Goal: Task Accomplishment & Management: Use online tool/utility

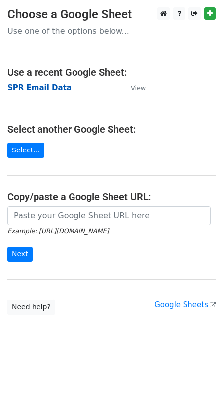
click at [41, 85] on strong "SPR Email Data" at bounding box center [39, 87] width 64 height 9
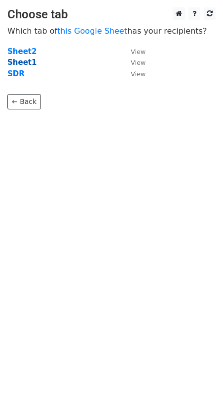
click at [28, 60] on strong "Sheet1" at bounding box center [21, 62] width 29 height 9
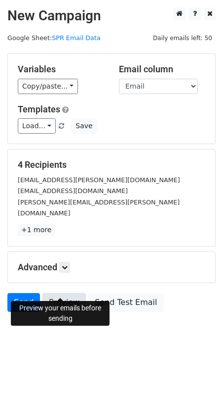
click at [58, 293] on link "Preview" at bounding box center [65, 302] width 44 height 19
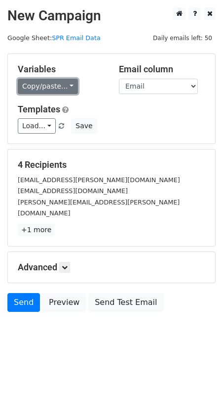
click at [54, 89] on link "Copy/paste..." at bounding box center [48, 86] width 60 height 15
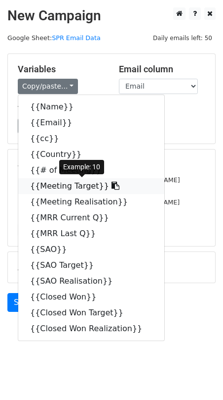
click at [95, 186] on link "{{Meeting Target}}" at bounding box center [91, 186] width 146 height 16
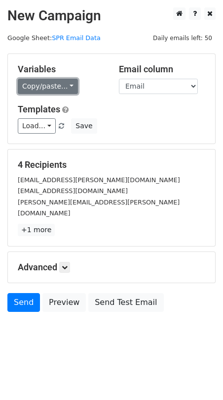
click at [65, 85] on link "Copy/paste..." at bounding box center [48, 86] width 60 height 15
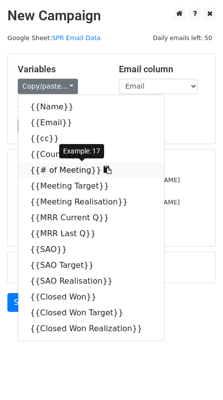
click at [104, 169] on icon at bounding box center [108, 170] width 8 height 8
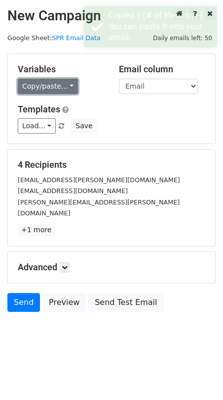
click at [59, 86] on link "Copy/paste..." at bounding box center [48, 86] width 60 height 15
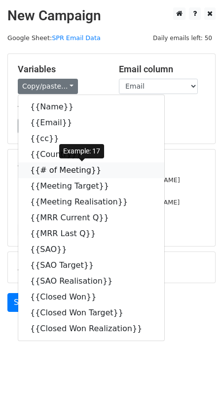
drag, startPoint x: 59, startPoint y: 169, endPoint x: 4, endPoint y: 182, distance: 56.5
click at [59, 169] on link "{{# of Meeting}}" at bounding box center [91, 170] width 146 height 16
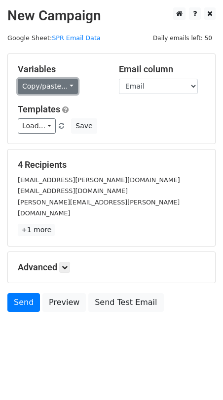
click at [58, 89] on link "Copy/paste..." at bounding box center [48, 86] width 60 height 15
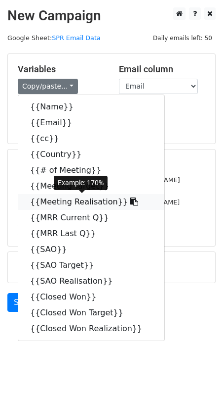
click at [87, 201] on link "{{Meeting Realisation}}" at bounding box center [91, 202] width 146 height 16
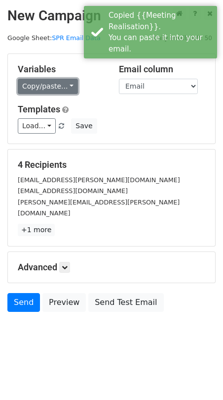
click at [72, 80] on link "Copy/paste..." at bounding box center [48, 86] width 60 height 15
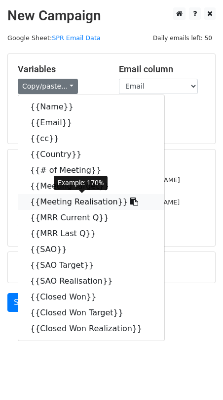
click at [96, 204] on link "{{Meeting Realisation}}" at bounding box center [91, 202] width 146 height 16
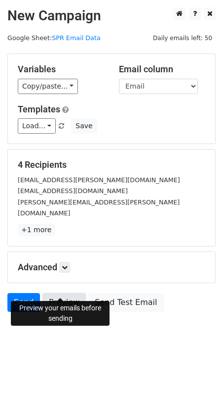
click at [59, 293] on link "Preview" at bounding box center [65, 302] width 44 height 19
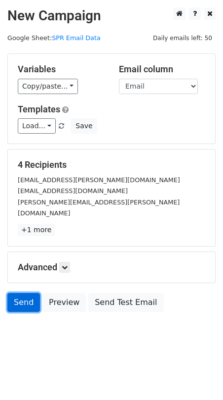
click at [30, 293] on link "Send" at bounding box center [23, 302] width 33 height 19
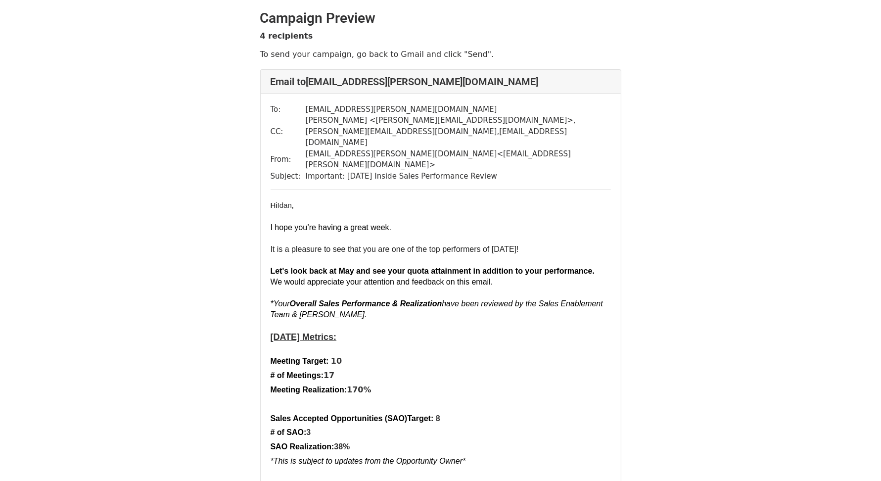
click at [355, 223] on font "I hope you’re having a great week." at bounding box center [330, 227] width 121 height 8
click at [305, 211] on p at bounding box center [440, 216] width 340 height 11
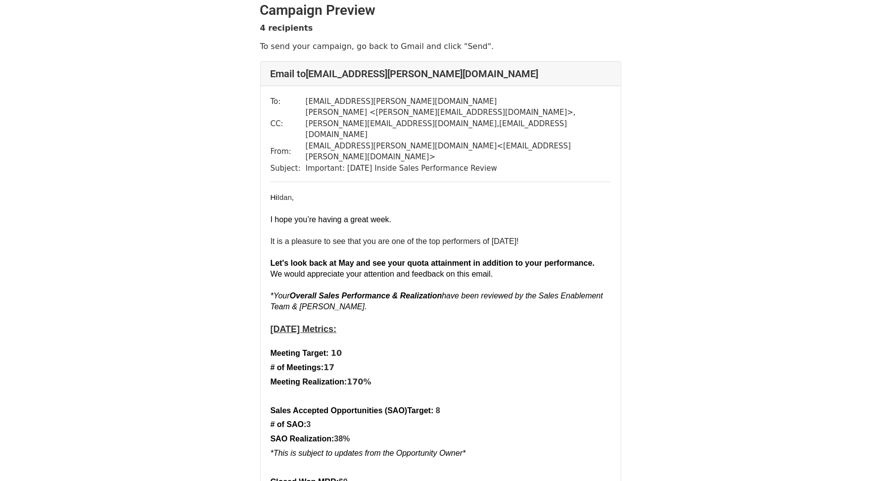
click at [341, 247] on p at bounding box center [440, 252] width 340 height 11
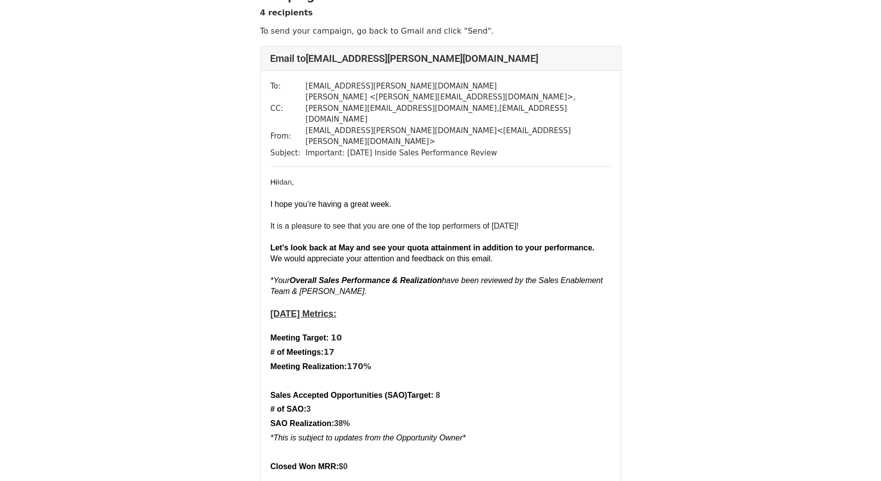
scroll to position [22, 0]
click at [309, 223] on font "It is a pleasure to see that you are one of the top performers of July 2025!" at bounding box center [394, 227] width 248 height 8
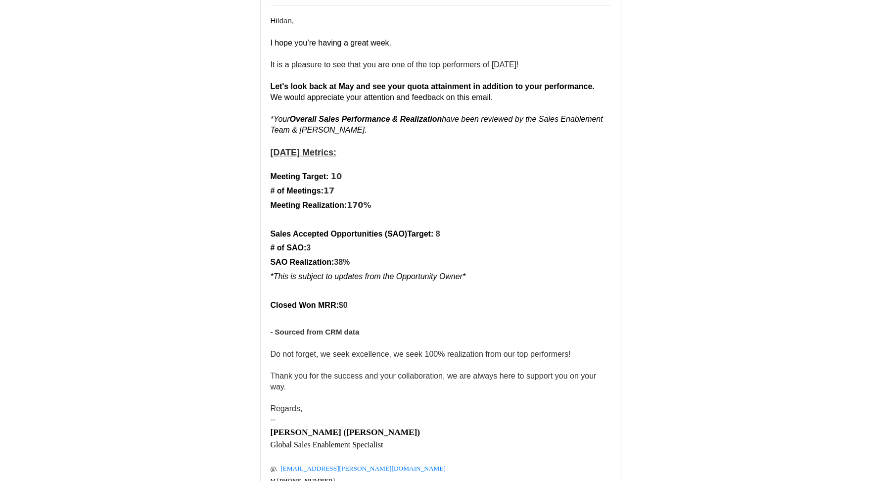
scroll to position [186, 0]
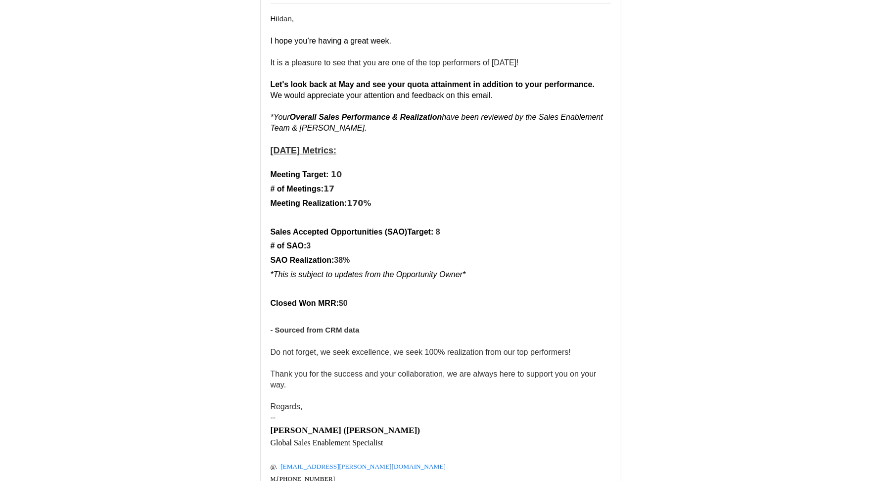
click at [348, 299] on b "$0" at bounding box center [343, 303] width 9 height 8
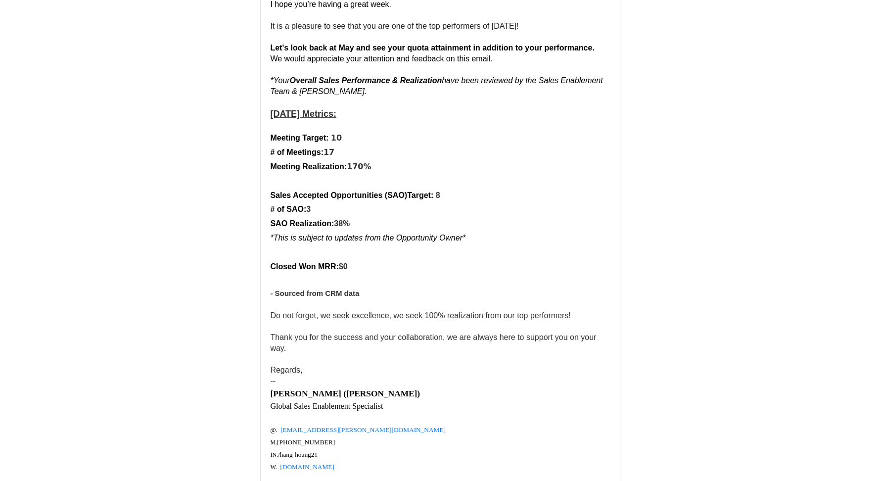
scroll to position [225, 0]
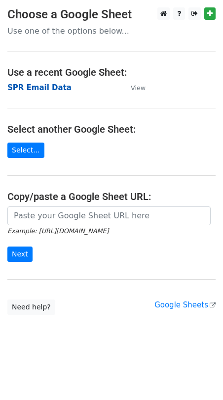
click at [38, 85] on strong "SPR Email Data" at bounding box center [39, 87] width 64 height 9
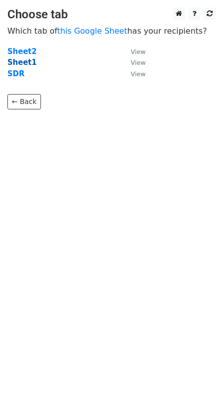
click at [30, 63] on strong "Sheet1" at bounding box center [21, 62] width 29 height 9
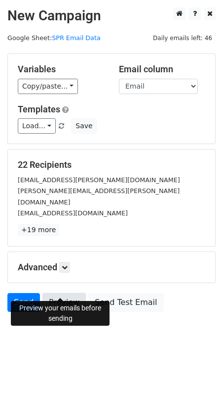
click at [70, 293] on link "Preview" at bounding box center [65, 302] width 44 height 19
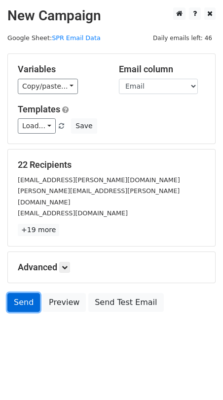
click at [24, 293] on link "Send" at bounding box center [23, 302] width 33 height 19
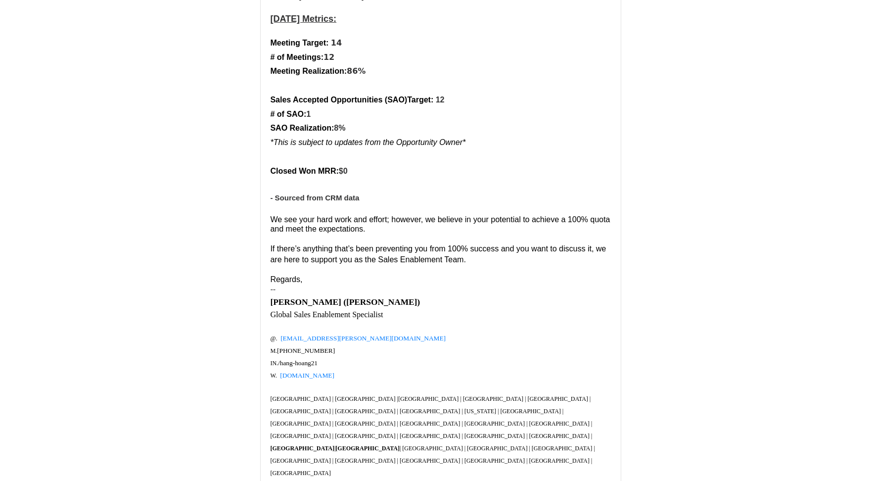
scroll to position [292, 0]
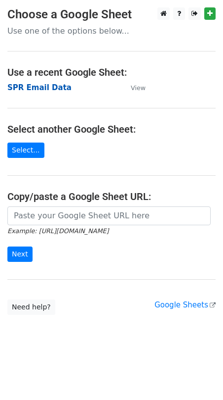
click at [33, 88] on strong "SPR Email Data" at bounding box center [39, 87] width 64 height 9
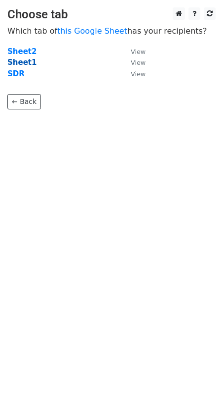
click at [24, 61] on strong "Sheet1" at bounding box center [21, 62] width 29 height 9
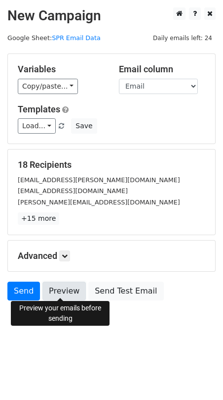
click at [69, 292] on link "Preview" at bounding box center [65, 290] width 44 height 19
